Goal: Task Accomplishment & Management: Manage account settings

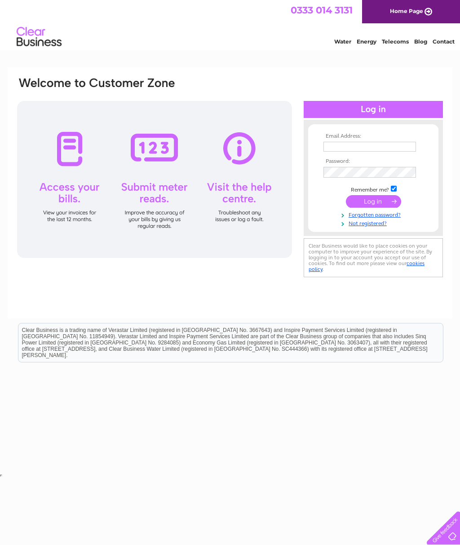
click at [353, 149] on input "text" at bounding box center [369, 147] width 92 height 10
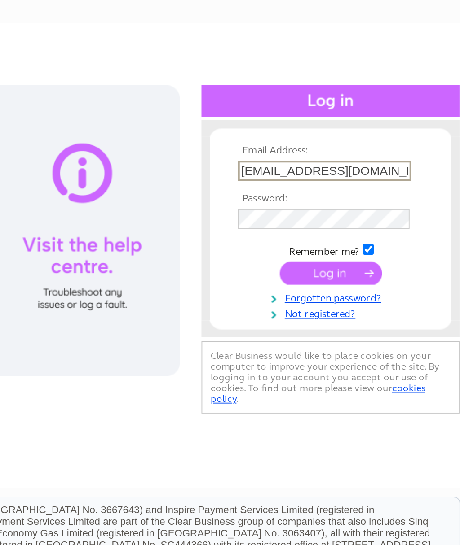
type input "[EMAIL_ADDRESS][DOMAIN_NAME]"
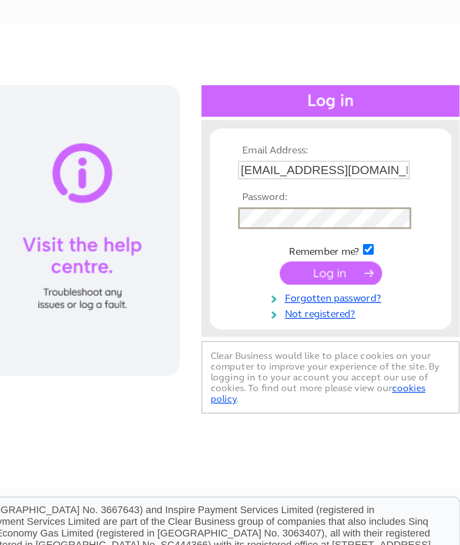
click at [346, 196] on input "submit" at bounding box center [373, 202] width 55 height 13
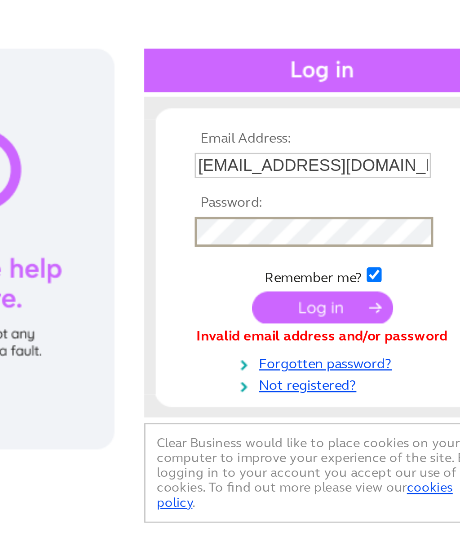
click at [346, 196] on input "submit" at bounding box center [373, 202] width 55 height 13
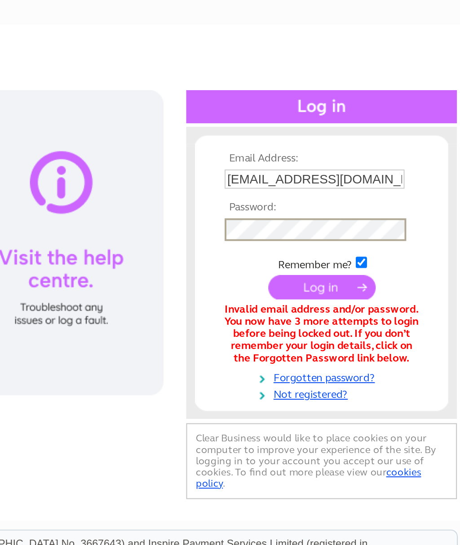
click at [346, 196] on input "submit" at bounding box center [373, 202] width 55 height 13
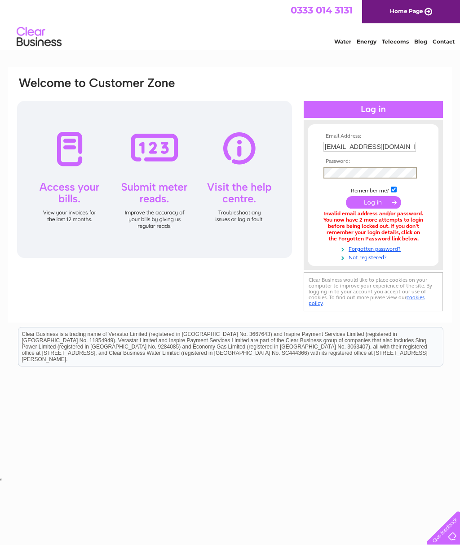
click at [377, 209] on input "submit" at bounding box center [373, 202] width 55 height 13
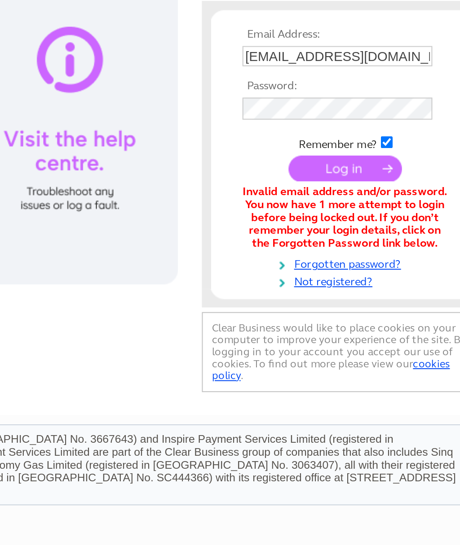
click at [323, 243] on link "Forgotten password?" at bounding box center [374, 247] width 102 height 9
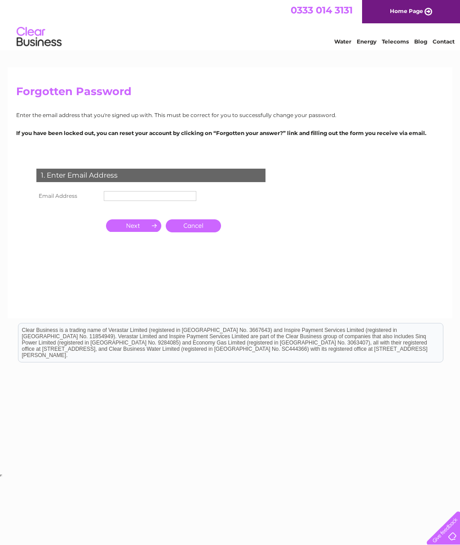
click at [139, 201] on input "text" at bounding box center [150, 196] width 92 height 10
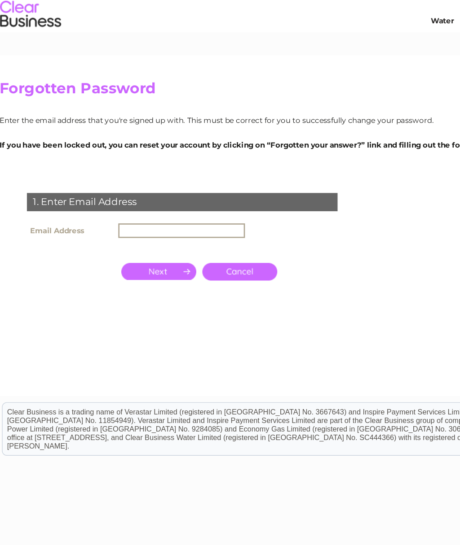
type input "M"
type input "[EMAIL_ADDRESS][DOMAIN_NAME]"
click at [136, 220] on input "button" at bounding box center [133, 226] width 55 height 13
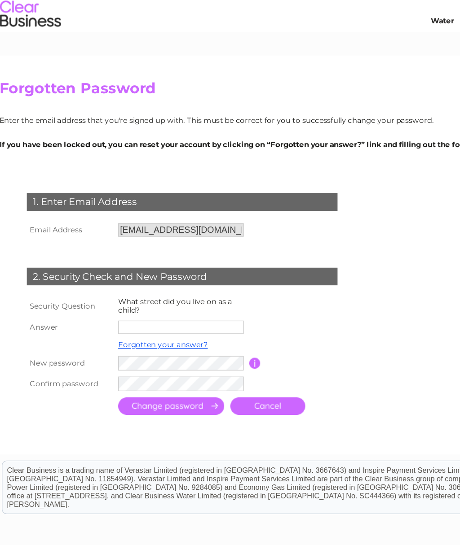
click at [153, 263] on input "text" at bounding box center [150, 268] width 92 height 10
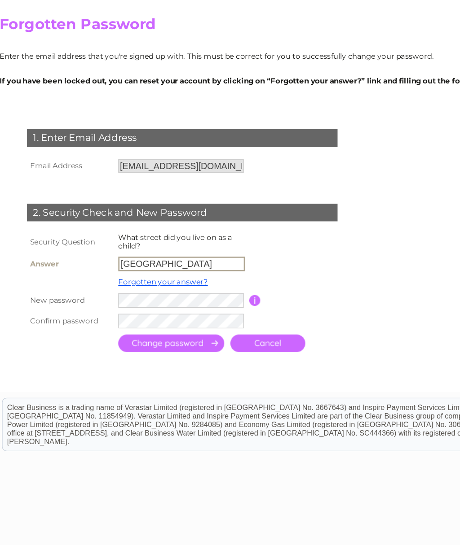
type input "Royal street"
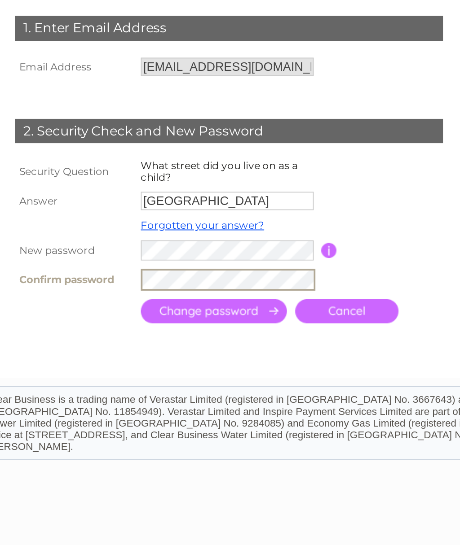
click at [136, 320] on input "submit" at bounding box center [143, 326] width 78 height 13
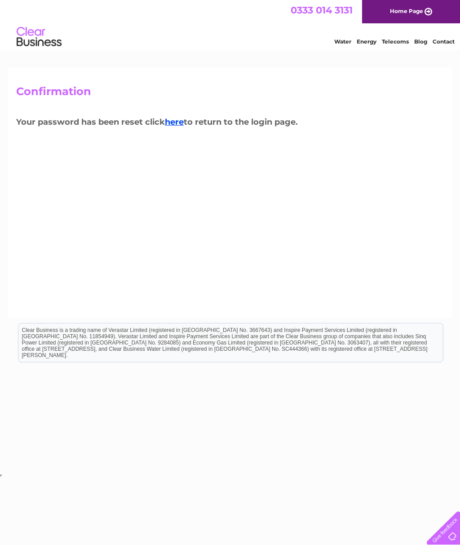
click at [178, 126] on link "here" at bounding box center [174, 122] width 19 height 10
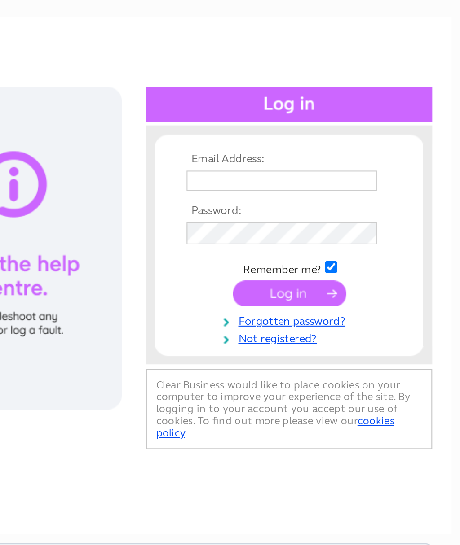
click at [323, 142] on input "text" at bounding box center [369, 147] width 92 height 10
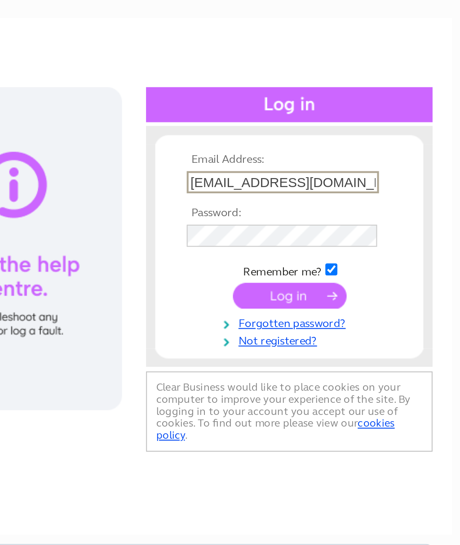
type input "[EMAIL_ADDRESS][DOMAIN_NAME]"
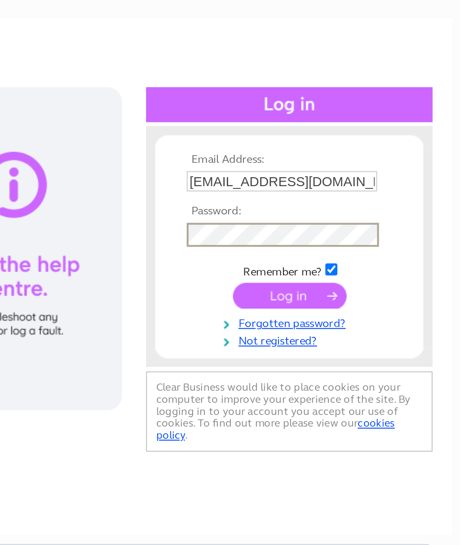
click at [346, 196] on input "submit" at bounding box center [373, 202] width 55 height 13
